Goal: Find specific page/section: Find specific page/section

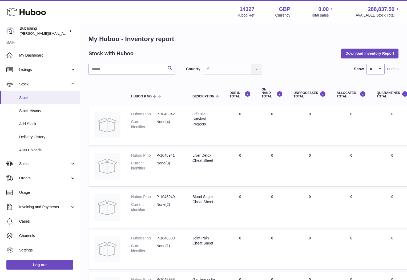
click at [25, 96] on span "Stock" at bounding box center [47, 97] width 57 height 5
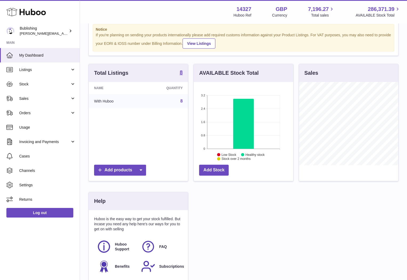
scroll to position [21, 0]
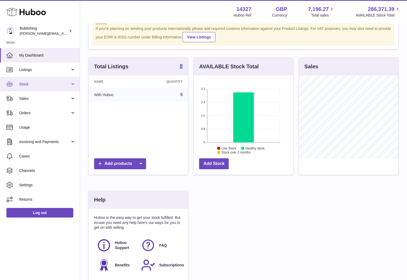
click at [60, 82] on span "Stock" at bounding box center [44, 84] width 51 height 5
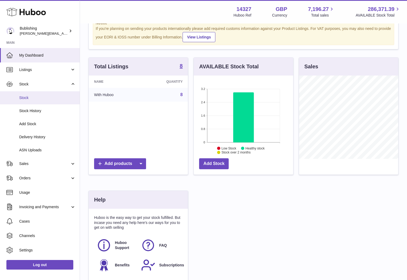
click at [23, 97] on span "Stock" at bounding box center [47, 97] width 57 height 5
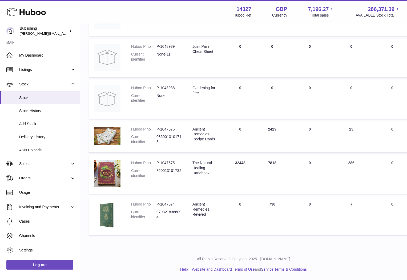
scroll to position [191, 0]
